Goal: Task Accomplishment & Management: Use online tool/utility

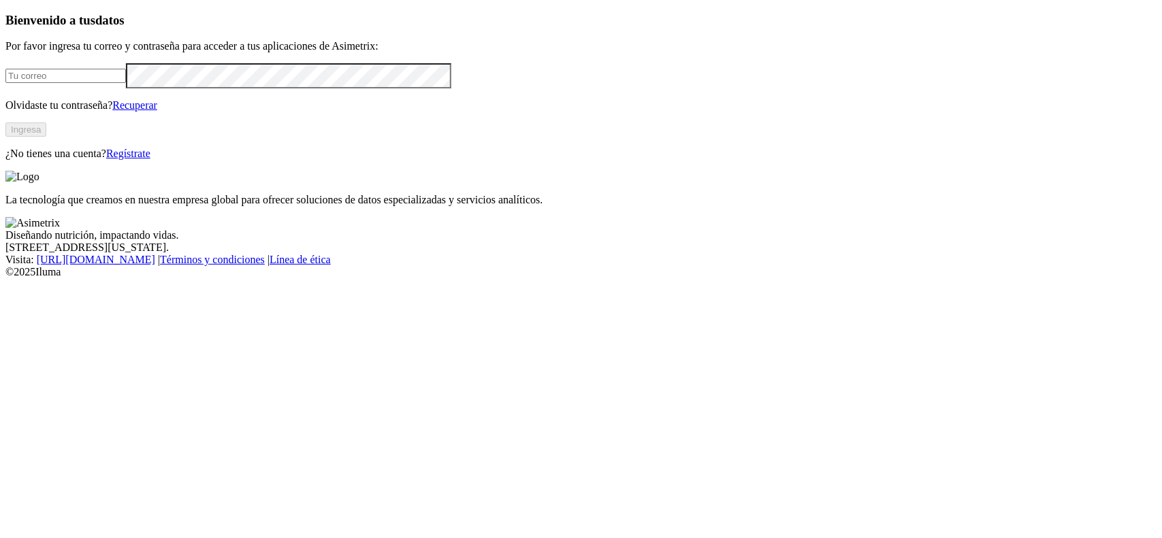
type input "[PERSON_NAME][EMAIL_ADDRESS][DOMAIN_NAME]"
click at [46, 137] on button "Ingresa" at bounding box center [25, 130] width 41 height 14
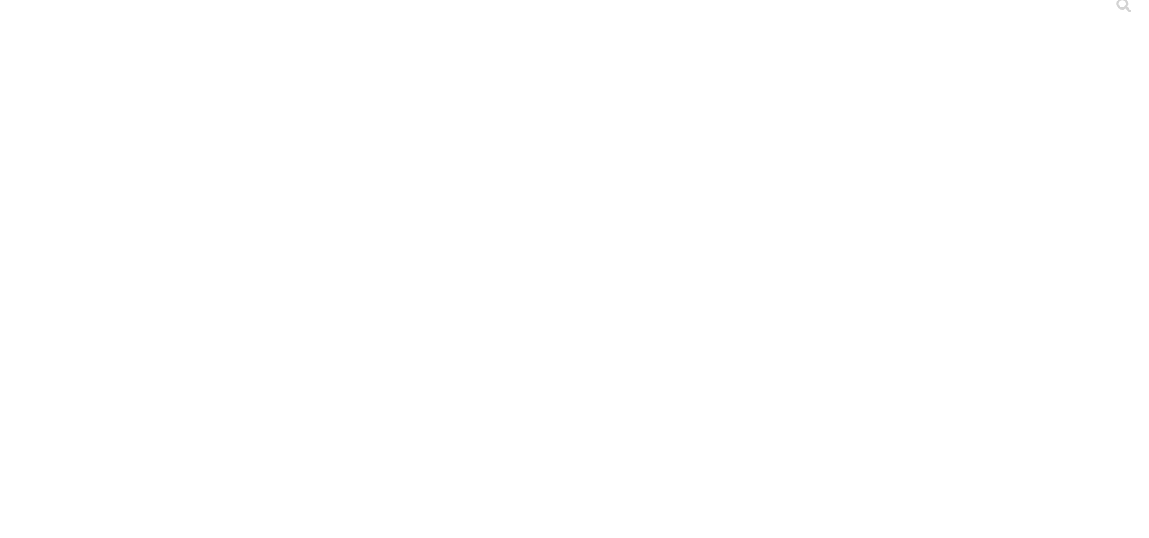
scroll to position [110, 0]
